Goal: Information Seeking & Learning: Learn about a topic

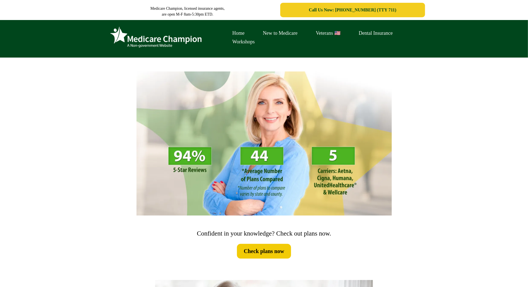
click at [30, 52] on div "Home New to Medicare Veterans 🇺🇸 Dental Insurance Workshops" at bounding box center [264, 38] width 528 height 37
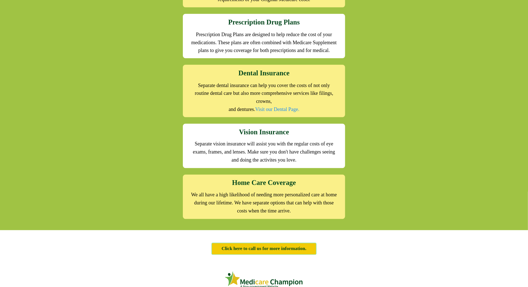
scroll to position [682, 0]
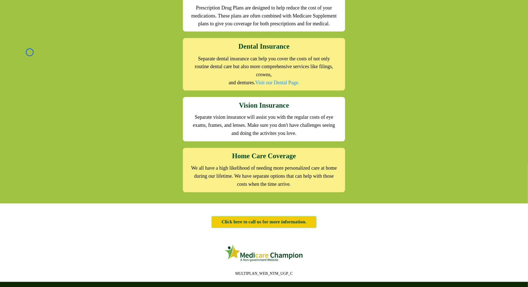
click at [30, 52] on div "We offer the full suite of options for Medicare recipients Every person has a u…" at bounding box center [264, 8] width 528 height 389
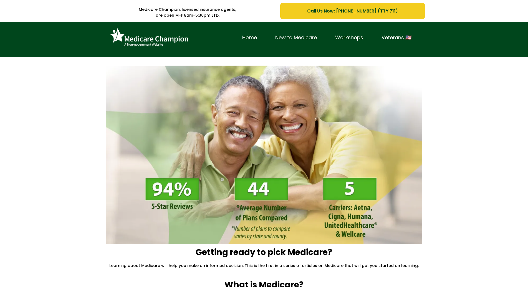
click at [316, 37] on link "New to Medicare" at bounding box center [297, 37] width 60 height 9
click at [52, 45] on div "Home New to Medicare Workshops Veterans 🇺🇸" at bounding box center [264, 39] width 528 height 35
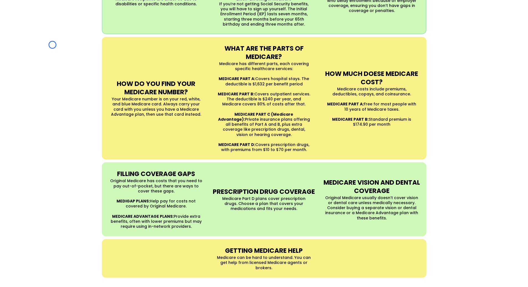
scroll to position [487, 0]
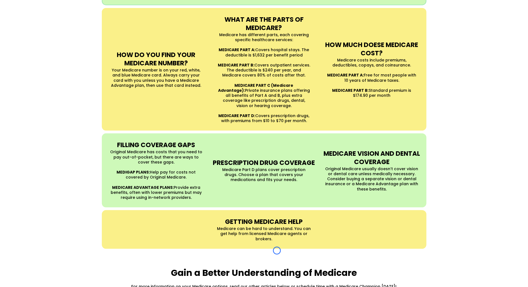
click at [52, 45] on div "UNDERSTANDING MEDICARE Medicare is a Federal health insurance program for peopl…" at bounding box center [264, 46] width 528 height 415
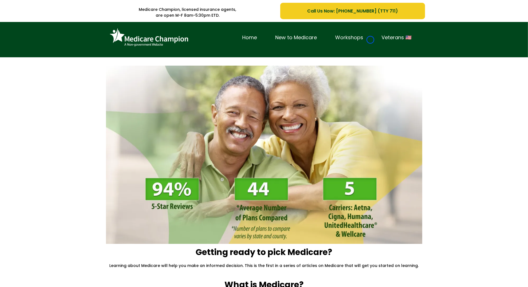
click at [371, 40] on link "Workshops" at bounding box center [349, 37] width 46 height 9
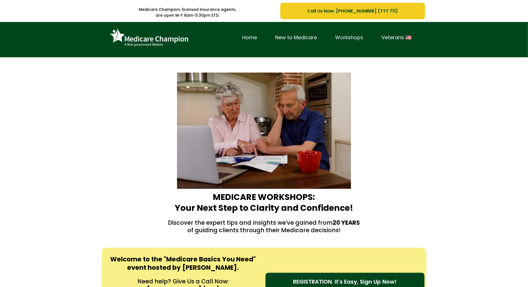
click at [371, 40] on link "Workshops" at bounding box center [349, 37] width 46 height 9
click at [47, 28] on div "Home New to Medicare Workshops Veterans 🇺🇸" at bounding box center [264, 39] width 528 height 35
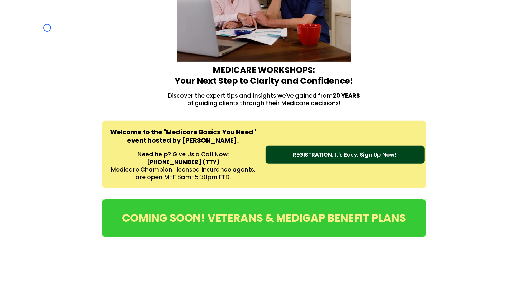
scroll to position [172, 0]
